Goal: Transaction & Acquisition: Purchase product/service

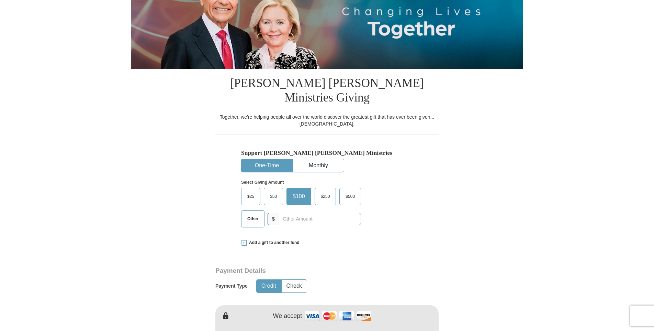
click at [268, 159] on button "One-Time" at bounding box center [267, 165] width 51 height 13
click at [254, 213] on span "Other" at bounding box center [253, 218] width 18 height 10
click at [0, 0] on input "Other" at bounding box center [0, 0] width 0 height 0
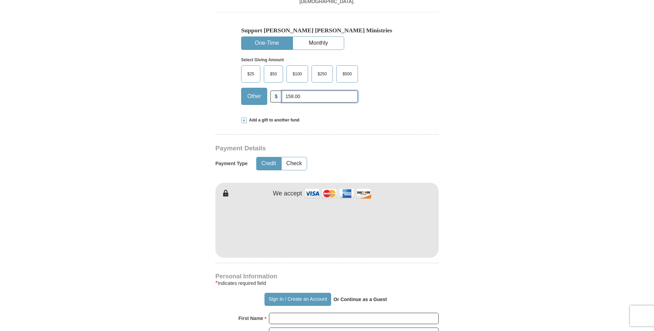
scroll to position [275, 0]
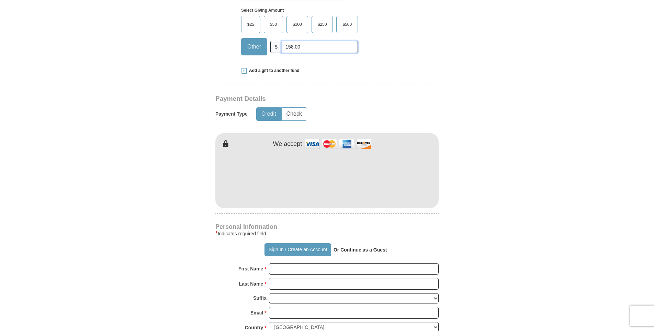
type input "158.00"
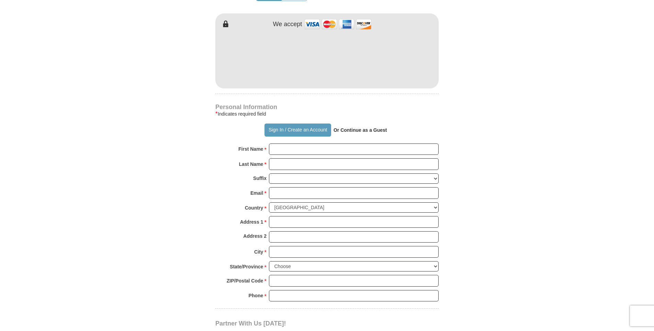
scroll to position [412, 0]
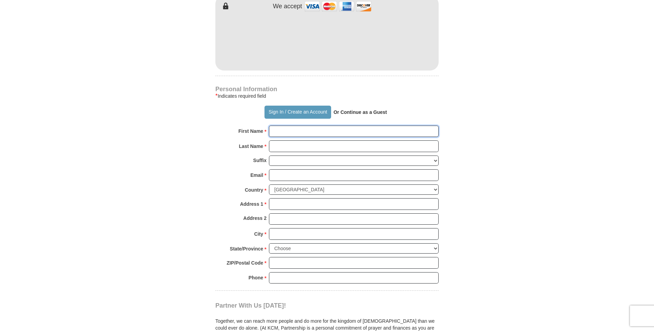
click at [331, 125] on input "First Name *" at bounding box center [354, 131] width 170 height 12
type input "[PERSON_NAME]"
type input "Pontnack"
type input "[EMAIL_ADDRESS][DOMAIN_NAME]"
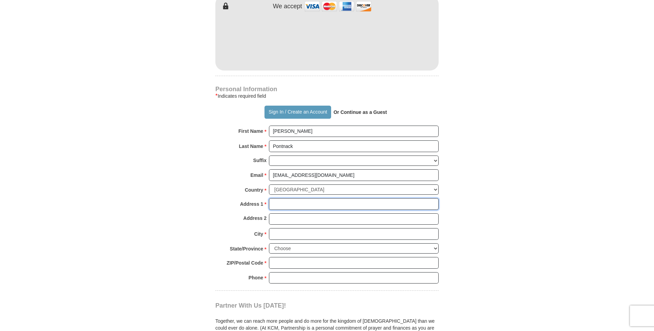
type input "[STREET_ADDRESS][PERSON_NAME]"
type input "Rockford"
select select "IL"
type input "61108"
type input "8155660444"
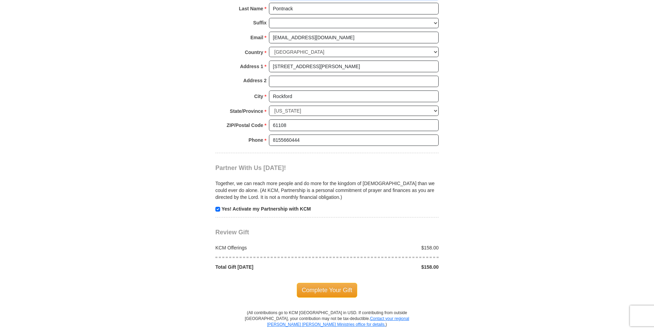
scroll to position [584, 0]
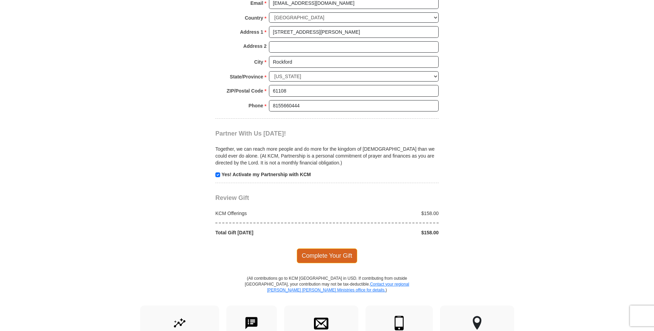
click at [327, 248] on span "Complete Your Gift" at bounding box center [327, 255] width 61 height 14
